Goal: Transaction & Acquisition: Purchase product/service

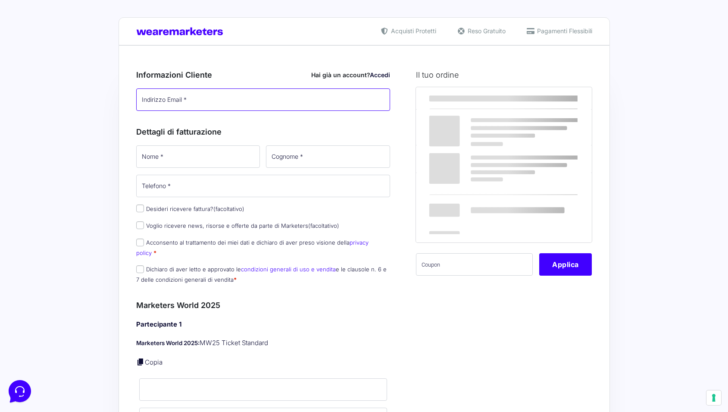
click at [224, 105] on input "Indirizzo Email *" at bounding box center [263, 99] width 254 height 22
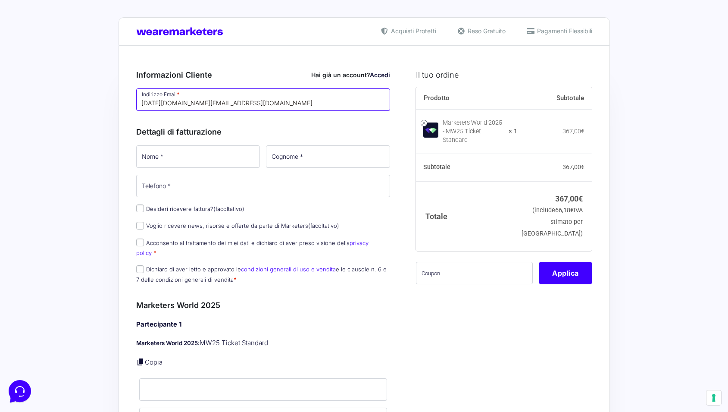
type input "[DATE][DOMAIN_NAME][EMAIL_ADDRESS][DOMAIN_NAME]"
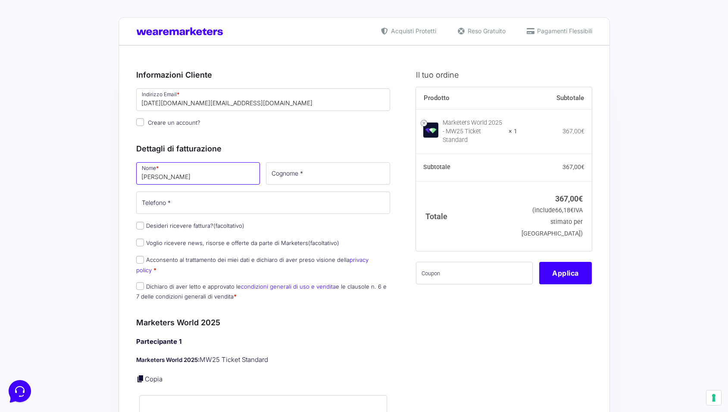
type input "[PERSON_NAME]"
click at [144, 125] on label "Creare un account?" at bounding box center [168, 122] width 64 height 7
click at [144, 125] on input "Creare un account?" at bounding box center [140, 122] width 8 height 8
checkbox input "true"
click at [321, 176] on input "Cognome *" at bounding box center [328, 173] width 124 height 22
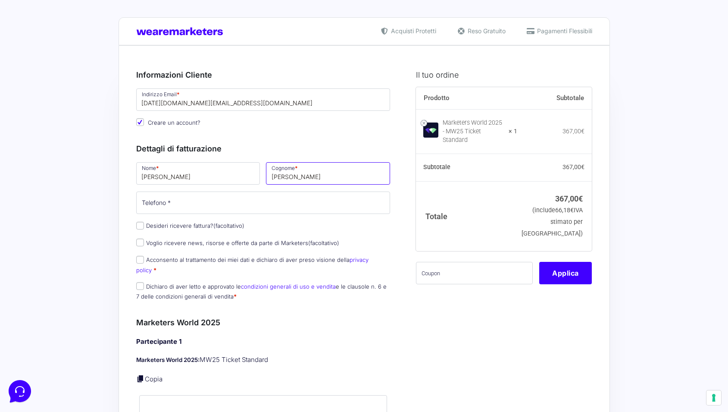
type input "[PERSON_NAME]"
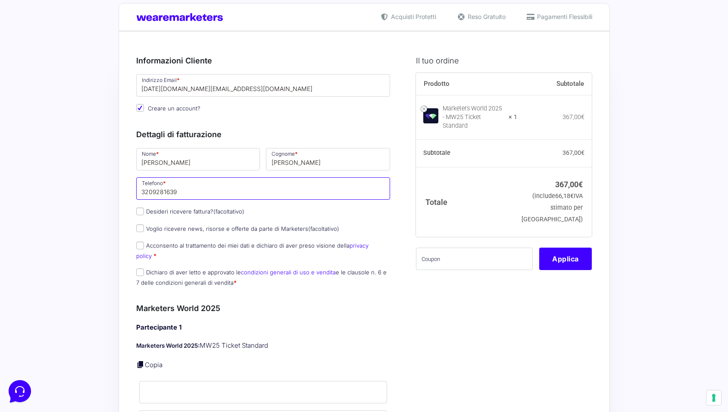
scroll to position [16, 0]
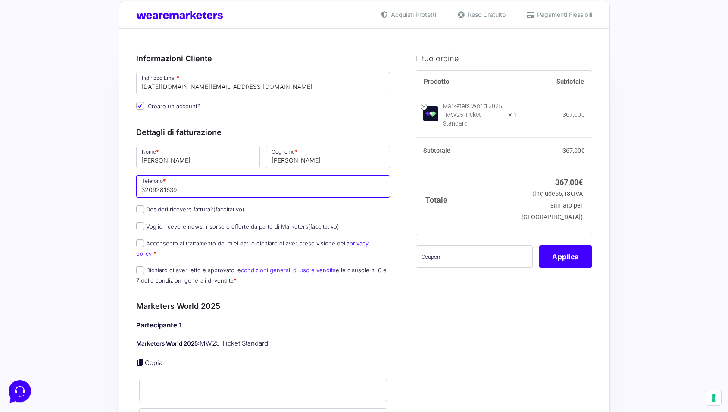
type input "3209281639"
click at [286, 226] on label "Voglio ricevere news, risorse e offerte da parte di Marketers (facoltativo)" at bounding box center [237, 226] width 203 height 7
click at [144, 226] on input "Voglio ricevere news, risorse e offerte da parte di Marketers (facoltativo)" at bounding box center [140, 226] width 8 height 8
checkbox input "true"
click at [171, 248] on p "Acconsento al trattamento dei miei dati e dichiaro di aver preso visione della …" at bounding box center [263, 248] width 260 height 22
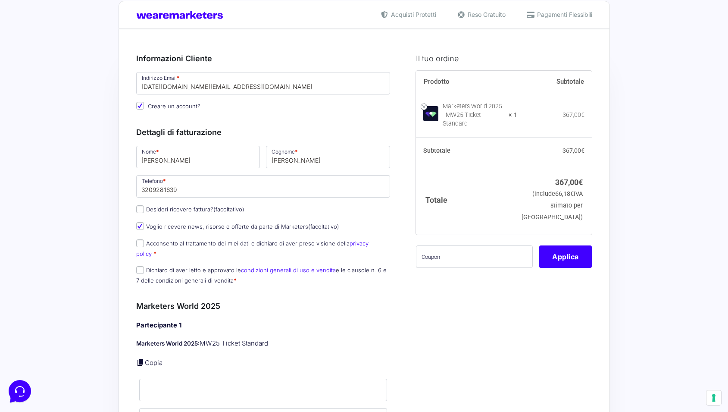
click at [166, 244] on label "Acconsento al trattamento dei miei dati e dichiaro di aver preso visione della …" at bounding box center [252, 248] width 232 height 17
click at [144, 244] on input "Acconsento al trattamento dei miei dati e dichiaro di aver preso visione della …" at bounding box center [140, 243] width 8 height 8
checkbox input "true"
click at [141, 266] on input "Dichiaro di aver letto e approvato le condizioni generali di uso e vendita e le…" at bounding box center [140, 270] width 8 height 8
checkbox input "true"
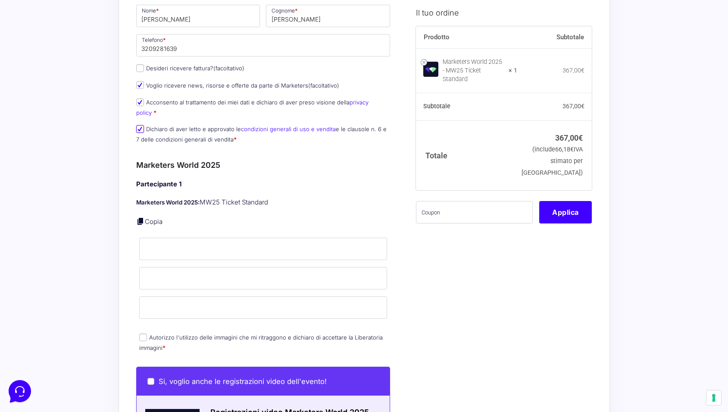
scroll to position [171, 0]
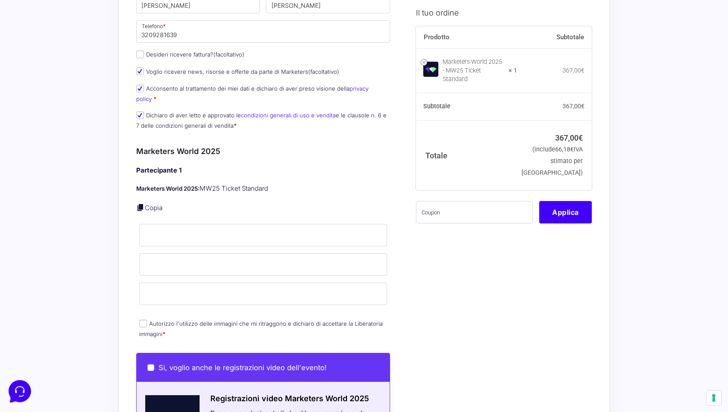
click at [151, 203] on link "Copia" at bounding box center [154, 207] width 18 height 8
type input "[PERSON_NAME]"
type input "[DATE][DOMAIN_NAME][EMAIL_ADDRESS][DOMAIN_NAME]"
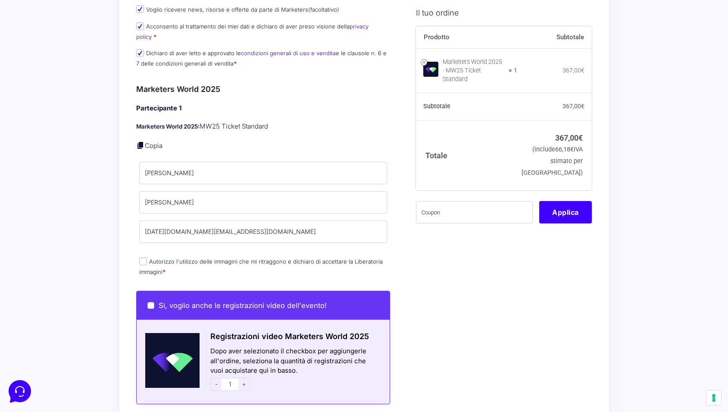
scroll to position [235, 0]
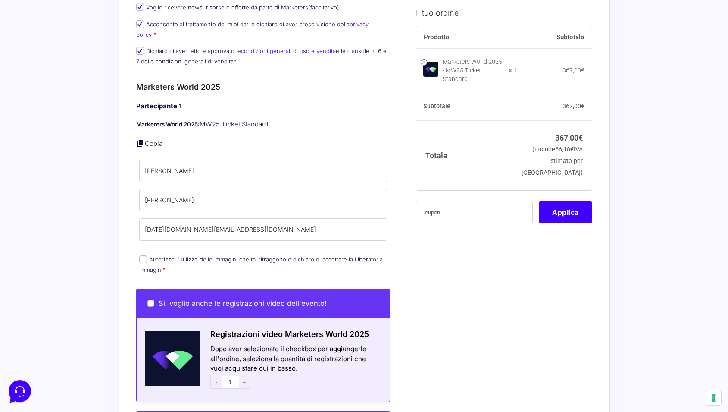
click at [213, 256] on label "Autorizzo l'utilizzo delle immagini che mi ritraggono e dichiaro di accettare l…" at bounding box center [261, 264] width 244 height 17
click at [147, 255] on input "Autorizzo l'utilizzo delle immagini che mi ritraggono e dichiaro di accettare l…" at bounding box center [143, 259] width 8 height 8
checkbox input "true"
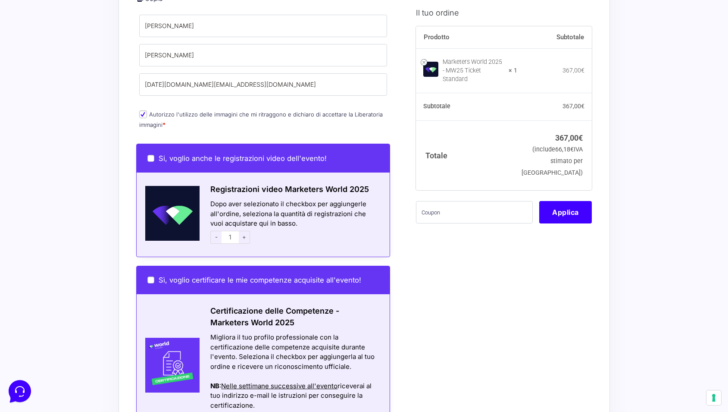
scroll to position [449, 0]
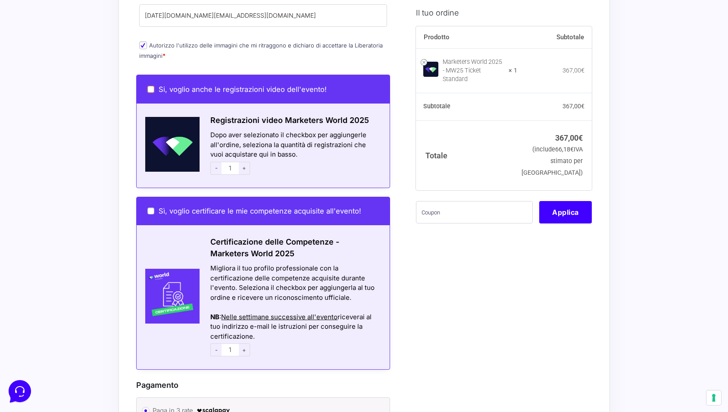
click at [152, 86] on input "Si, voglio anche le registrazioni video dell'evento!" at bounding box center [150, 89] width 7 height 7
checkbox input "true"
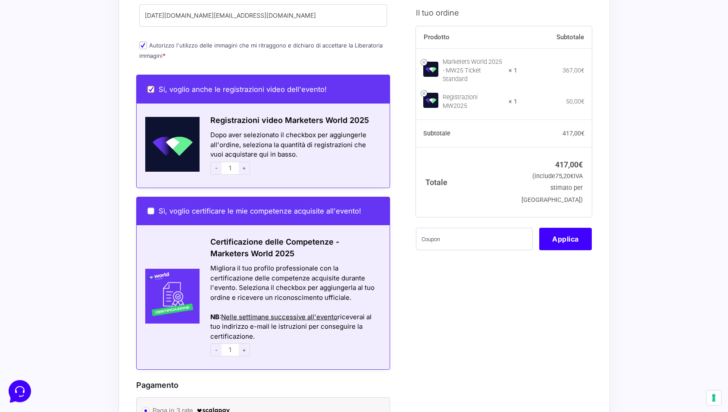
click at [150, 86] on input "Si, voglio anche le registrazioni video dell'evento!" at bounding box center [150, 89] width 7 height 7
checkbox input "false"
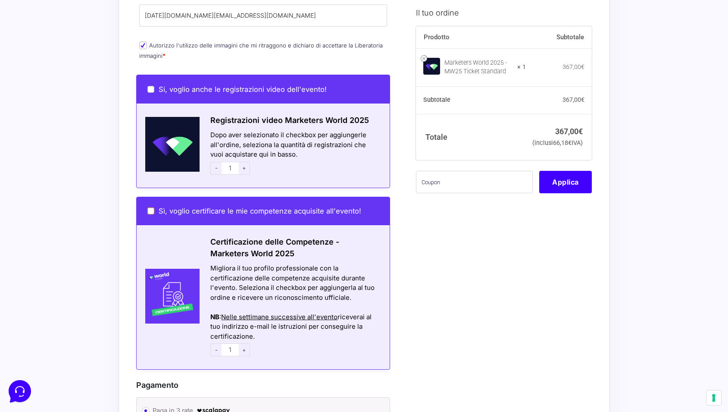
click at [152, 207] on input "Sì, voglio certificare le mie competenze acquisite all'evento!" at bounding box center [150, 210] width 7 height 7
checkbox input "true"
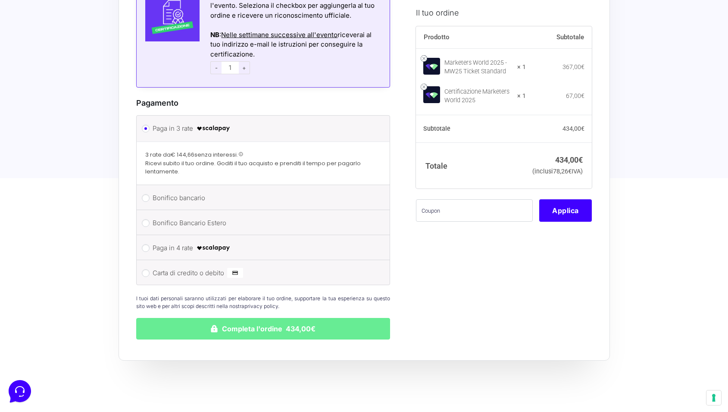
scroll to position [736, 0]
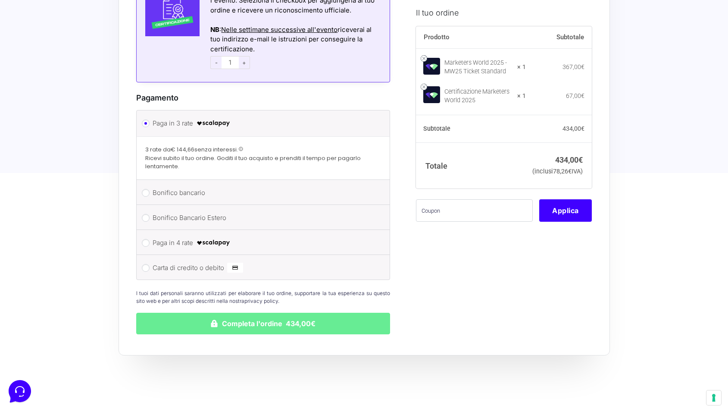
click at [193, 261] on label "Carta di credito o debito" at bounding box center [262, 267] width 219 height 13
click at [150, 264] on input "Carta di credito o debito" at bounding box center [146, 268] width 8 height 8
radio input "true"
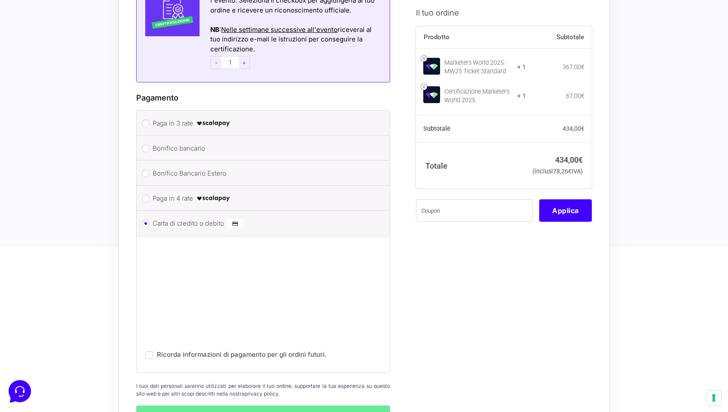
click at [342, 356] on div "Ricorda informazioni di pagamento per gli ordini futuri." at bounding box center [263, 303] width 253 height 135
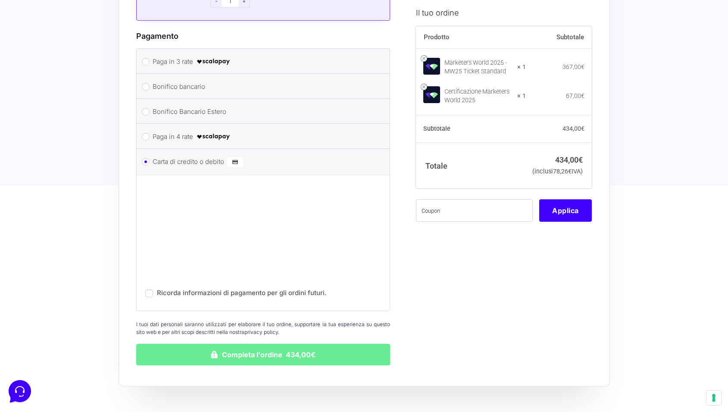
scroll to position [815, 0]
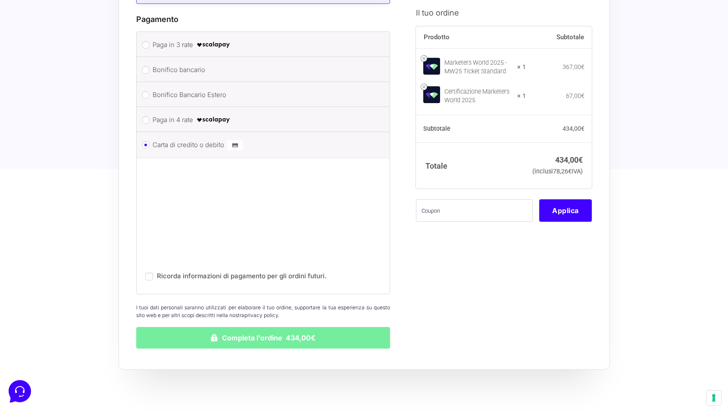
click at [336, 332] on button "Completa l'ordine 434,00€" at bounding box center [263, 338] width 254 height 22
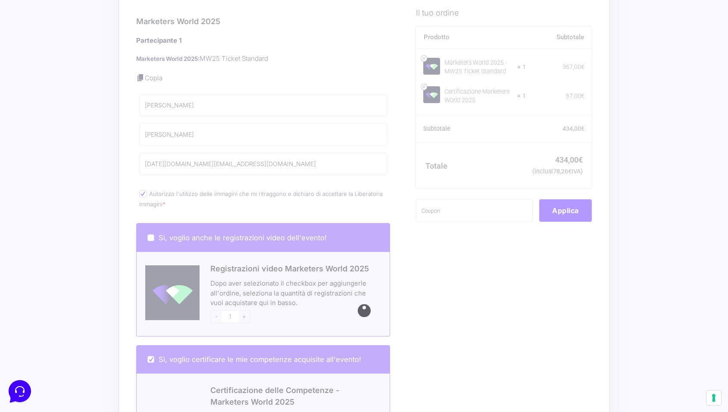
scroll to position [363, 0]
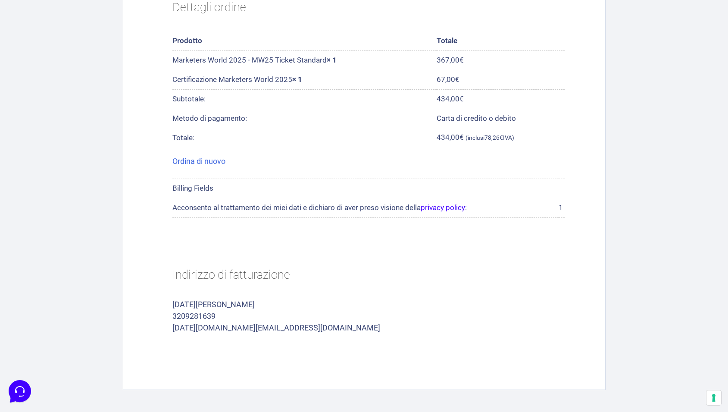
scroll to position [409, 0]
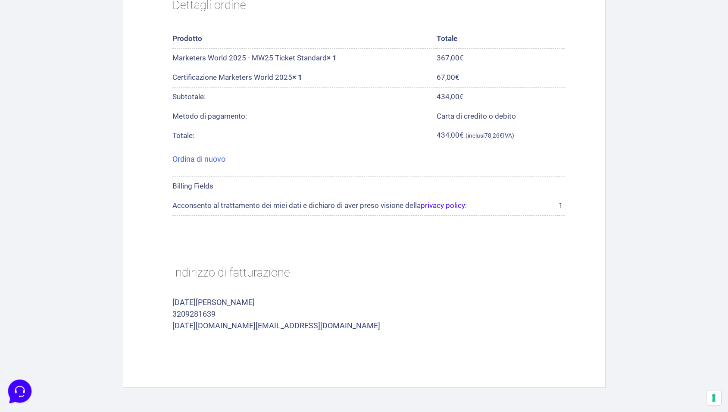
click at [12, 395] on icon at bounding box center [19, 390] width 22 height 22
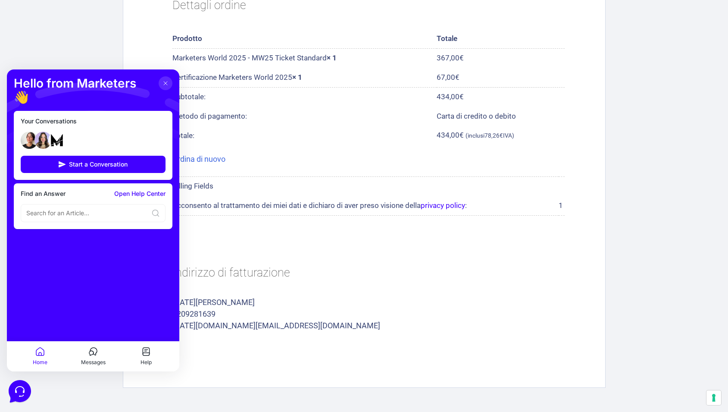
click at [80, 128] on div at bounding box center [93, 140] width 145 height 24
click at [98, 351] on icon at bounding box center [93, 351] width 10 height 10
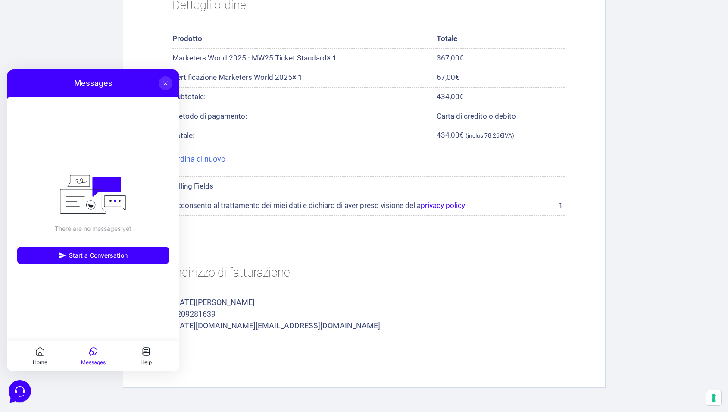
click at [163, 84] on icon at bounding box center [165, 83] width 7 height 7
